Goal: Task Accomplishment & Management: Complete application form

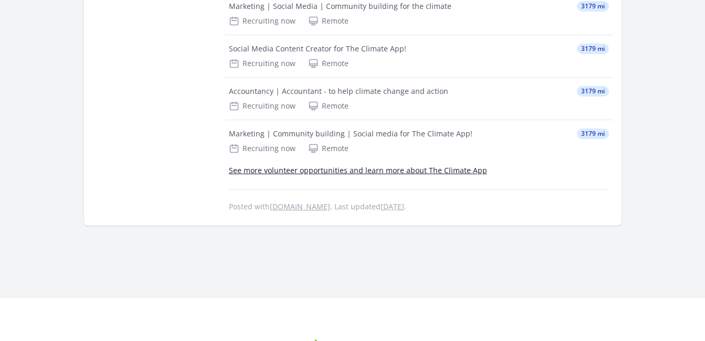
scroll to position [1133, 0]
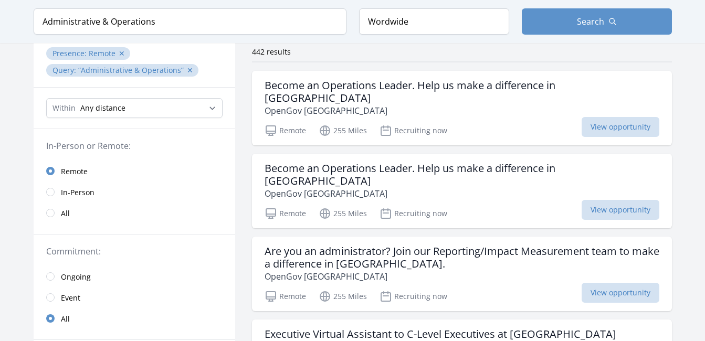
scroll to position [84, 0]
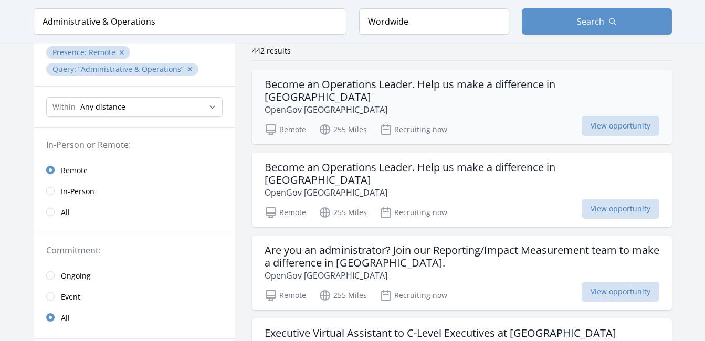
click at [461, 86] on h3 "Become an Operations Leader. Help us make a difference in Africa" at bounding box center [461, 90] width 395 height 25
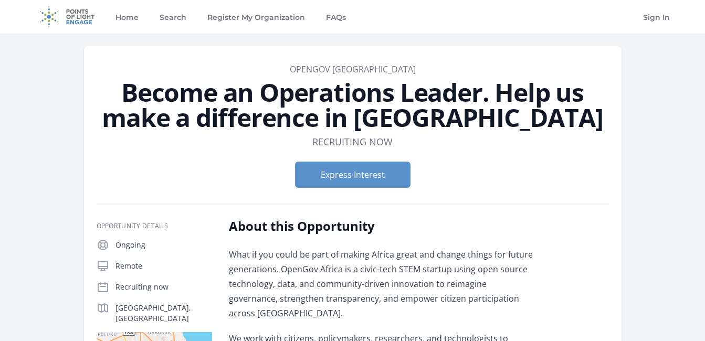
click at [592, 146] on dl "Duration Recruiting now" at bounding box center [353, 141] width 512 height 15
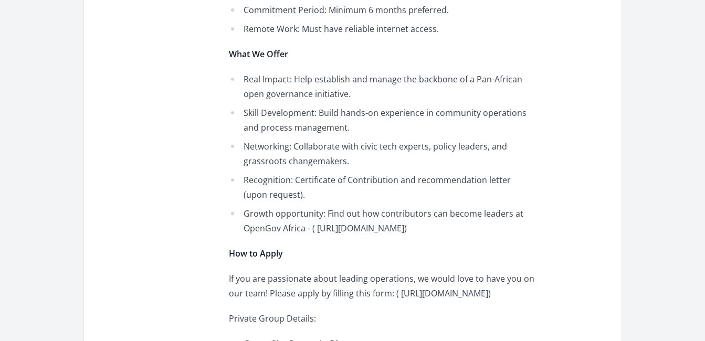
scroll to position [951, 0]
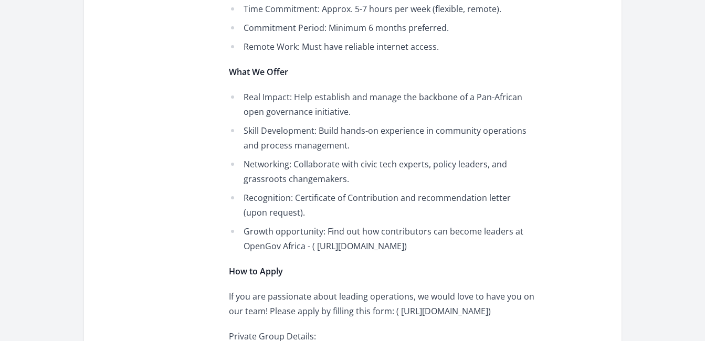
drag, startPoint x: 227, startPoint y: 307, endPoint x: 379, endPoint y: 311, distance: 152.2
copy p "https://forms.gle/D5rcRUhbi9VGmsa89"
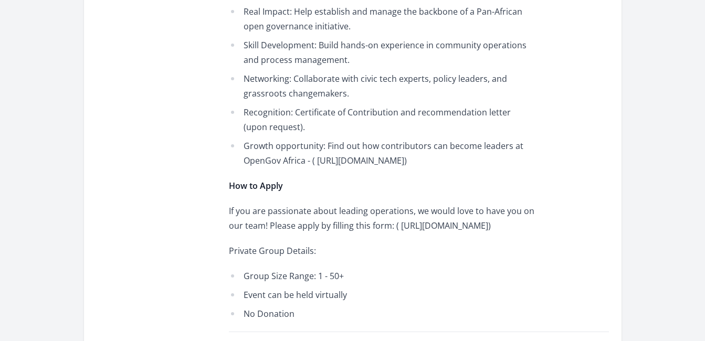
scroll to position [1014, 0]
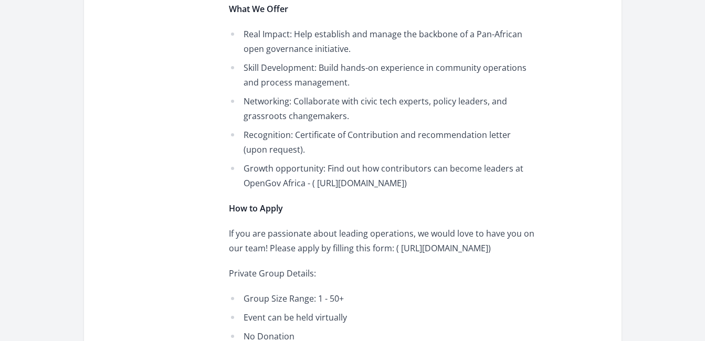
drag, startPoint x: 242, startPoint y: 167, endPoint x: 516, endPoint y: 166, distance: 273.9
click at [516, 166] on li "Growth opportunity: Find out how contributors can become leaders at OpenGov Afr…" at bounding box center [382, 175] width 307 height 29
copy li "https://github.com/OpenGovAfrica/.github/blob/main/governance.md"
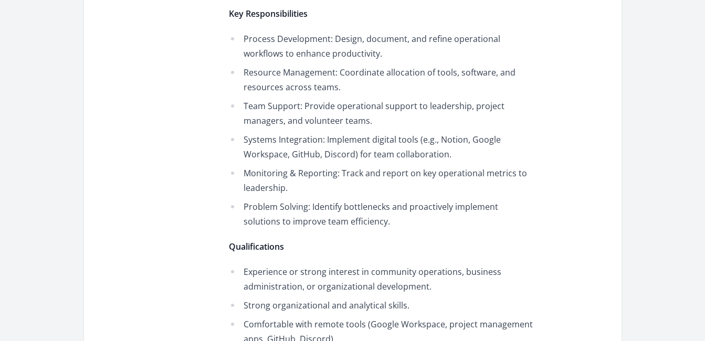
scroll to position [531, 0]
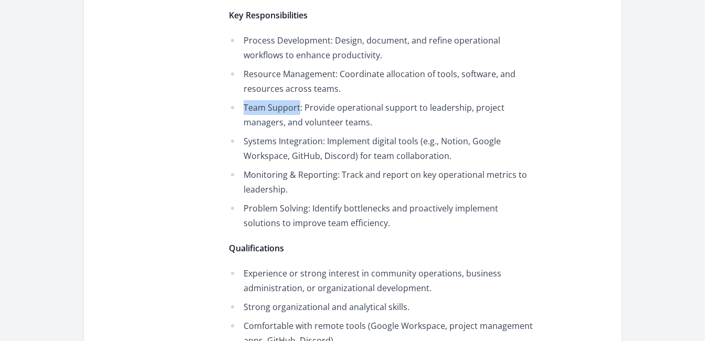
drag, startPoint x: 239, startPoint y: 77, endPoint x: 299, endPoint y: 80, distance: 60.4
click at [299, 100] on li "Team Support: Provide operational support to leadership, project managers, and …" at bounding box center [382, 114] width 307 height 29
copy li "Team Support"
click at [409, 68] on ul "Process Development: Design, document, and refine operational workflows to enha…" at bounding box center [382, 131] width 307 height 197
